Goal: Information Seeking & Learning: Find specific fact

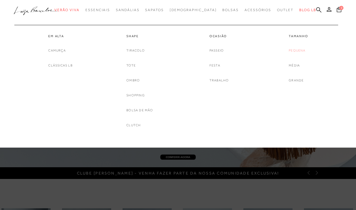
click at [296, 52] on link "Pequena" at bounding box center [297, 50] width 17 height 6
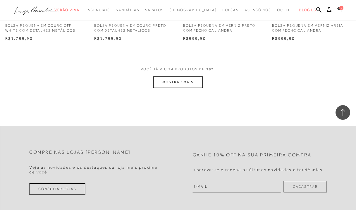
scroll to position [1018, 0]
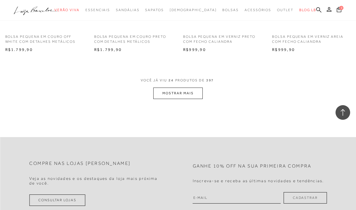
click at [190, 91] on button "MOSTRAR MAIS" at bounding box center [177, 92] width 49 height 11
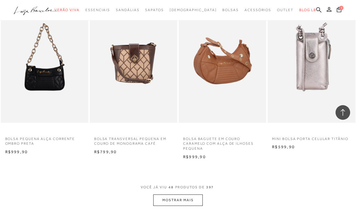
scroll to position [1944, 0]
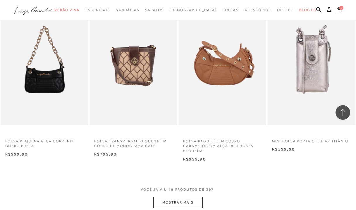
click at [176, 196] on button "MOSTRAR MAIS" at bounding box center [177, 201] width 49 height 11
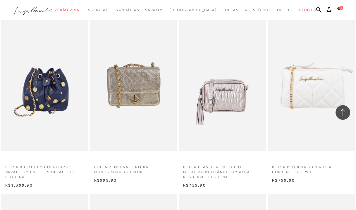
scroll to position [2270, 0]
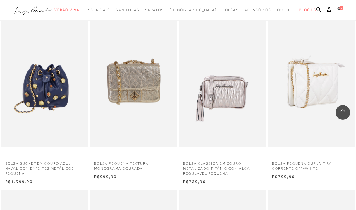
click at [321, 86] on img at bounding box center [311, 81] width 87 height 131
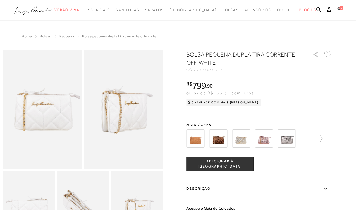
click at [224, 137] on img at bounding box center [218, 138] width 18 height 18
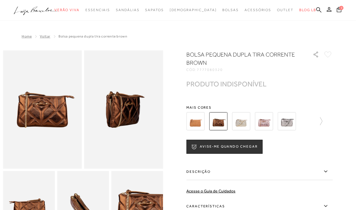
click at [243, 127] on img at bounding box center [241, 121] width 18 height 18
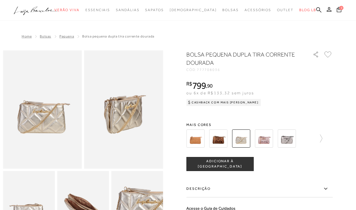
click at [288, 137] on img at bounding box center [286, 138] width 18 height 18
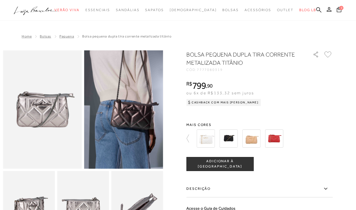
click at [214, 70] on span "7777080319" at bounding box center [210, 70] width 26 height 4
copy span "7777080319"
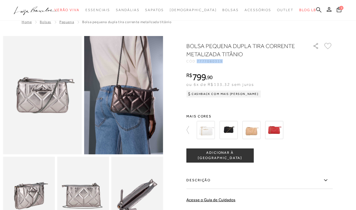
scroll to position [17, 0]
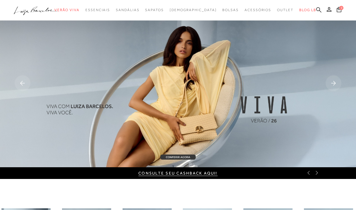
click at [316, 9] on icon at bounding box center [318, 9] width 5 height 5
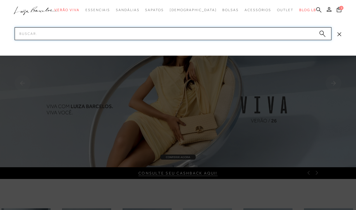
paste input "77770594"
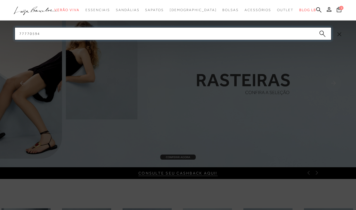
type input "77770594"
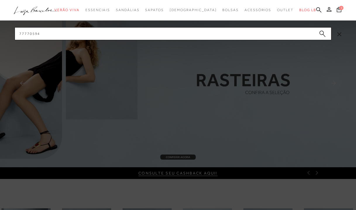
click at [323, 34] on circle "submit" at bounding box center [321, 33] width 4 height 4
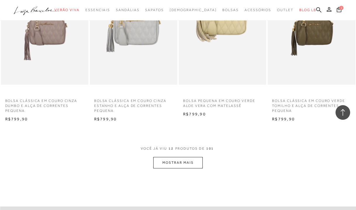
scroll to position [503, 0]
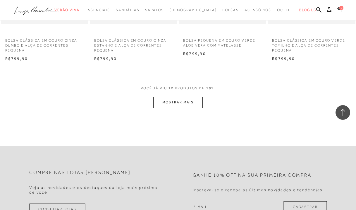
click at [201, 97] on button "MOSTRAR MAIS" at bounding box center [177, 101] width 49 height 11
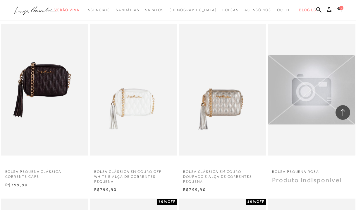
scroll to position [694, 0]
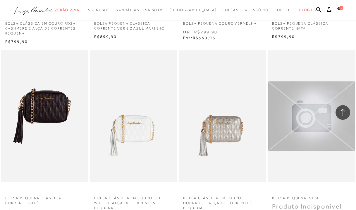
click at [240, 132] on img at bounding box center [222, 116] width 86 height 130
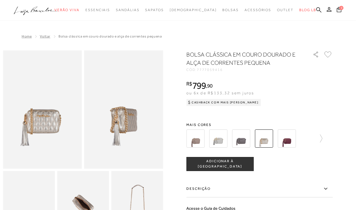
click at [208, 70] on span "7777059416" at bounding box center [210, 70] width 26 height 4
copy span "7777059416"
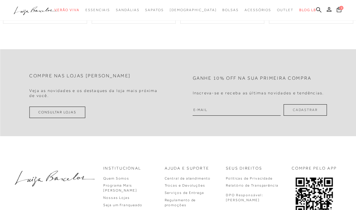
scroll to position [385, 0]
